Goal: Feedback & Contribution: Contribute content

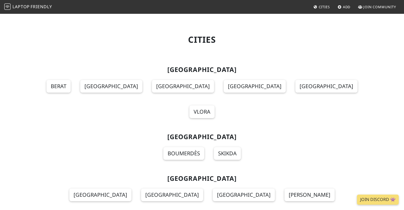
click at [70, 36] on h1 "Cities" at bounding box center [202, 40] width 344 height 10
click at [44, 7] on span "Friendly" at bounding box center [41, 7] width 21 height 6
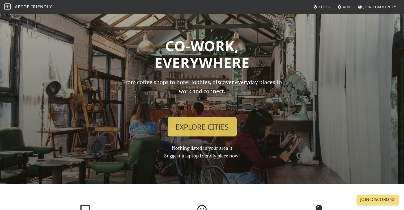
click at [180, 159] on link "Suggest a laptop friendly place now!" at bounding box center [202, 156] width 76 height 6
